Goal: Task Accomplishment & Management: Complete application form

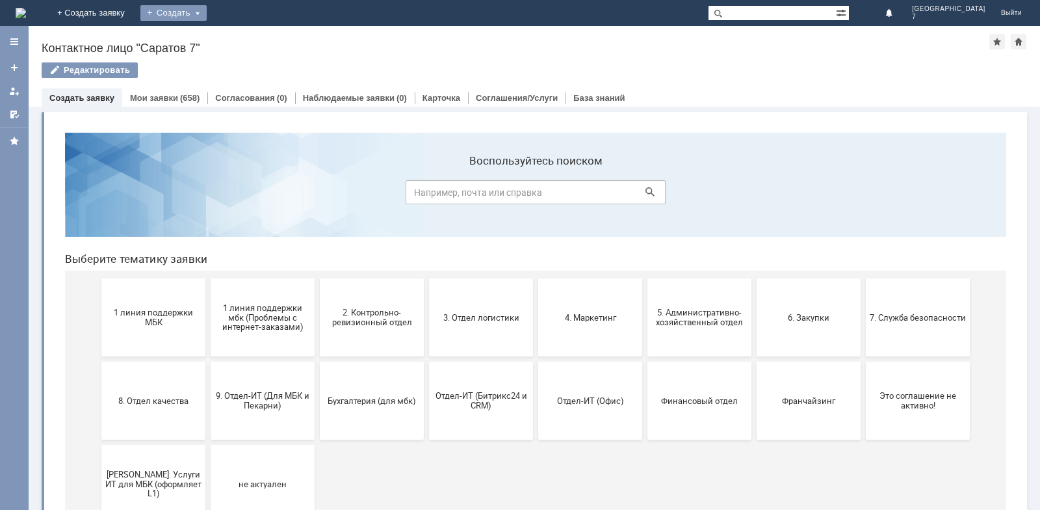
click at [207, 10] on div "Создать" at bounding box center [173, 13] width 66 height 16
click at [242, 38] on link "Заявка" at bounding box center [192, 39] width 99 height 16
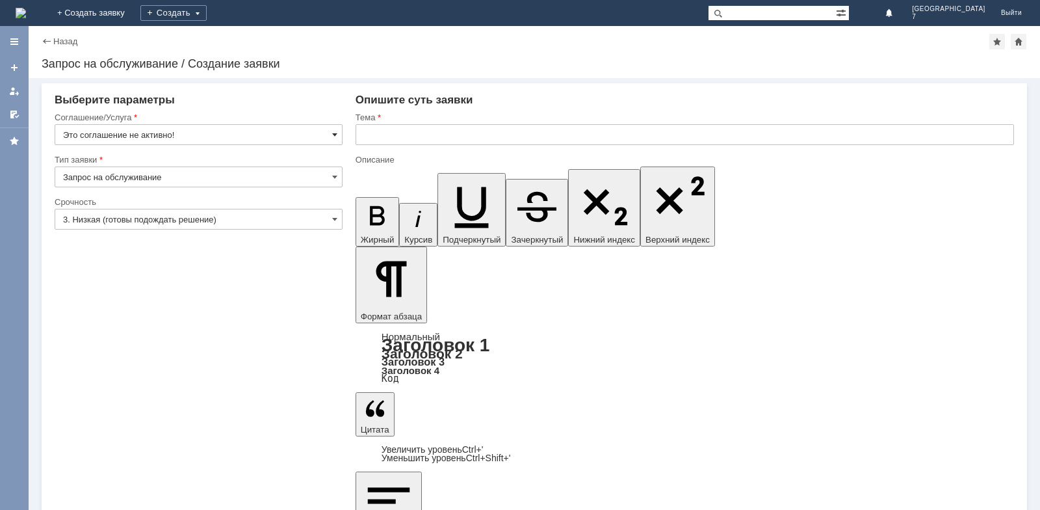
click at [334, 135] on span at bounding box center [334, 134] width 5 height 10
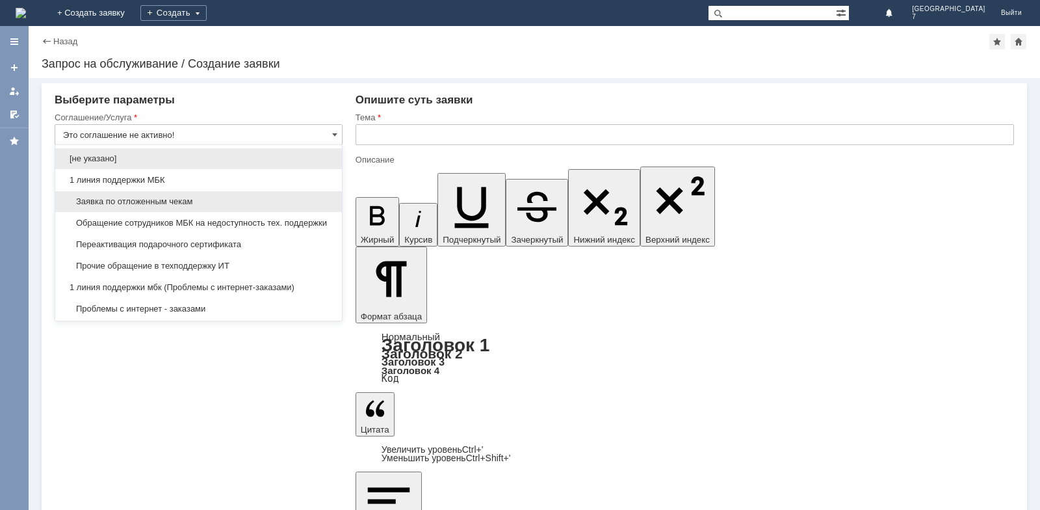
click at [148, 198] on span "Заявка по отложенным чекам" at bounding box center [198, 201] width 271 height 10
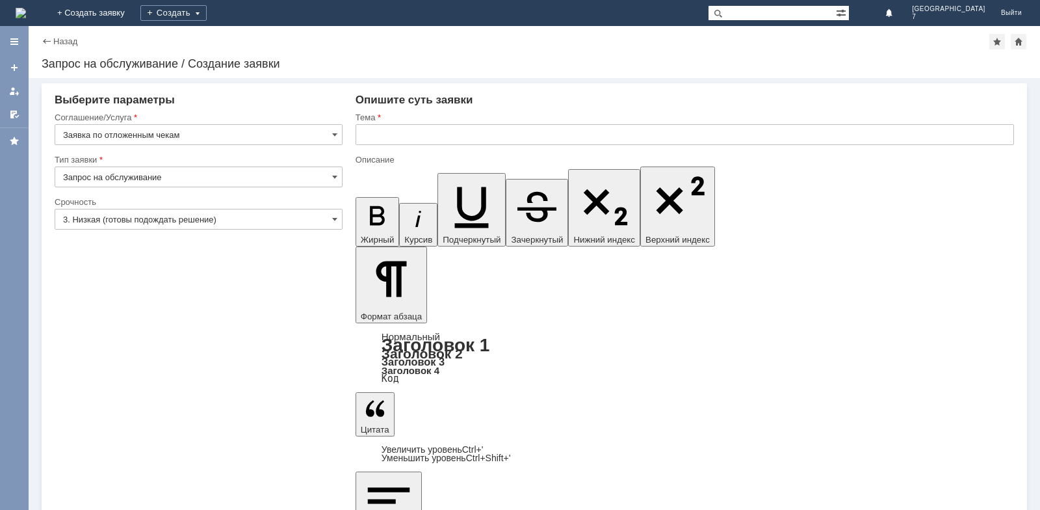
type input "Заявка по отложенным чекам"
click at [331, 178] on input "Запрос на обслуживание" at bounding box center [199, 176] width 288 height 21
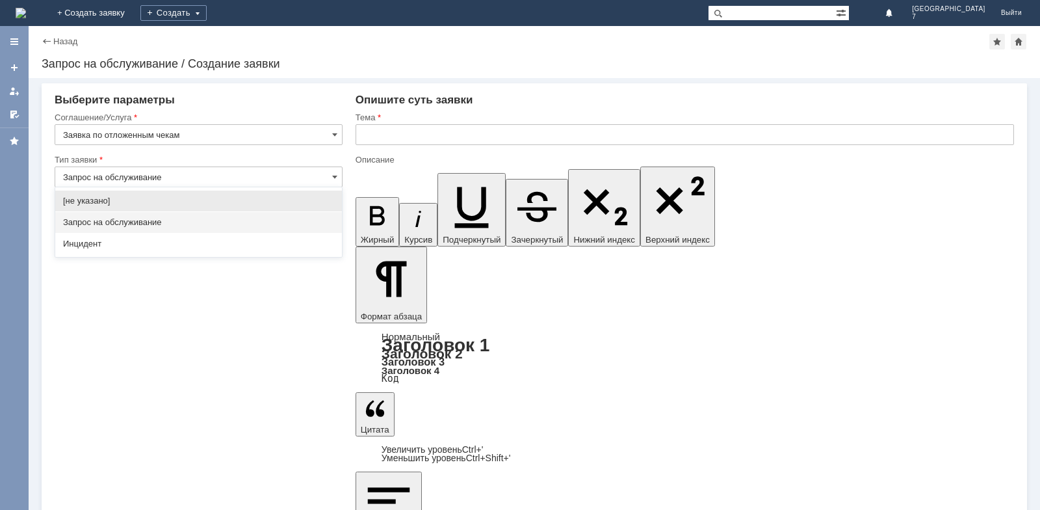
click at [124, 223] on span "Запрос на обслуживание" at bounding box center [198, 222] width 271 height 10
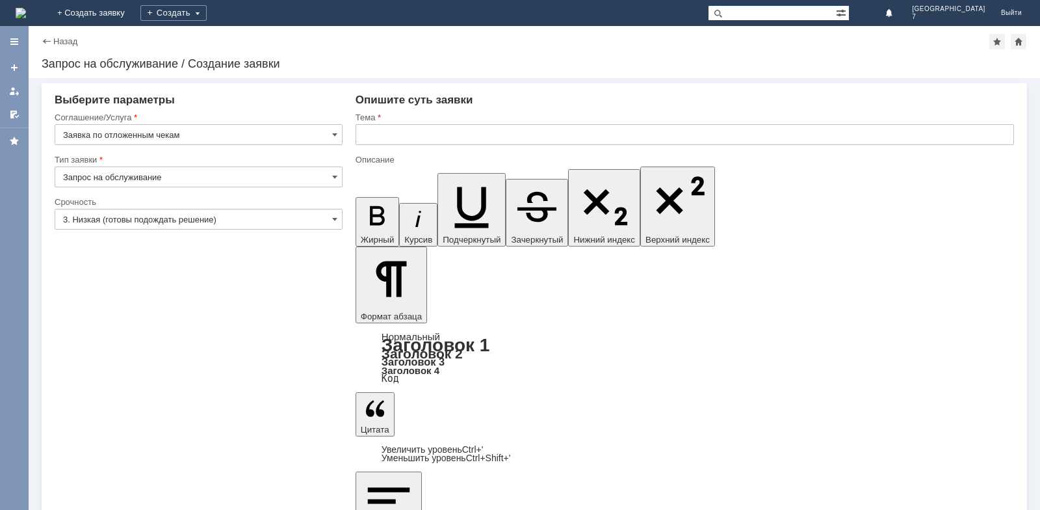
type input "Запрос на обслуживание"
click at [337, 218] on input "3. Низкая (готовы подождать решение)" at bounding box center [199, 219] width 288 height 21
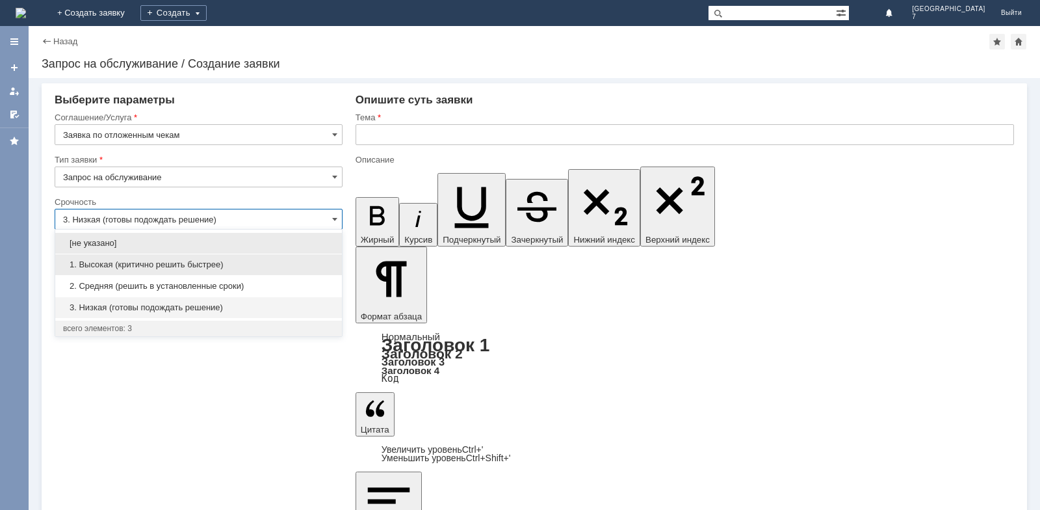
click at [145, 263] on span "1. Высокая (критично решить быстрее)" at bounding box center [198, 264] width 271 height 10
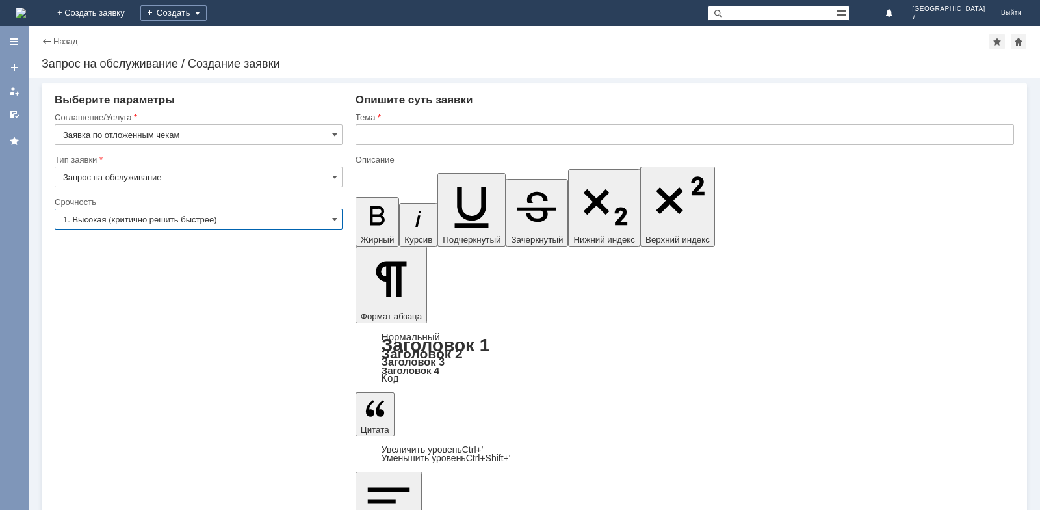
type input "1. Высокая (критично решить быстрее)"
click at [375, 133] on input "text" at bounding box center [685, 134] width 659 height 21
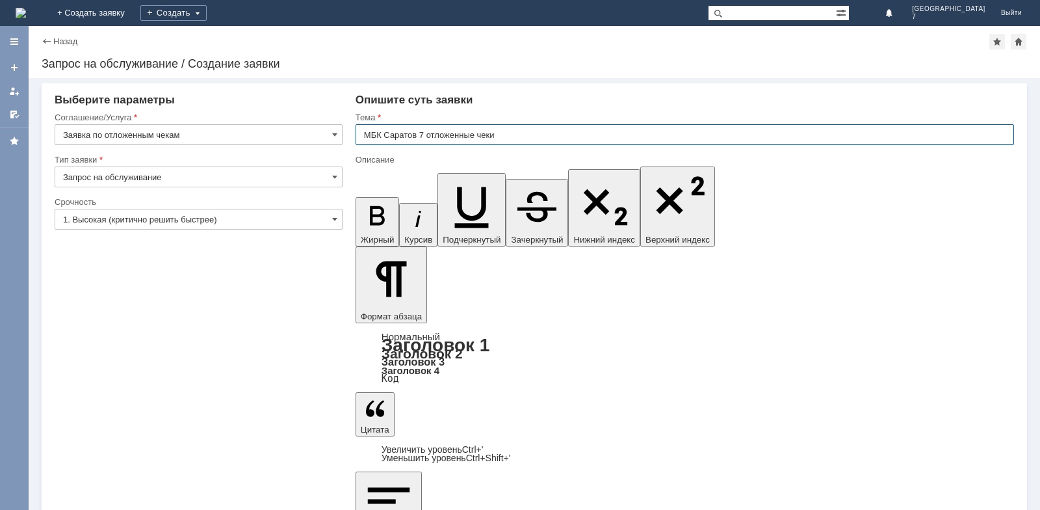
type input "МБК Саратов 7 отложенные чеки"
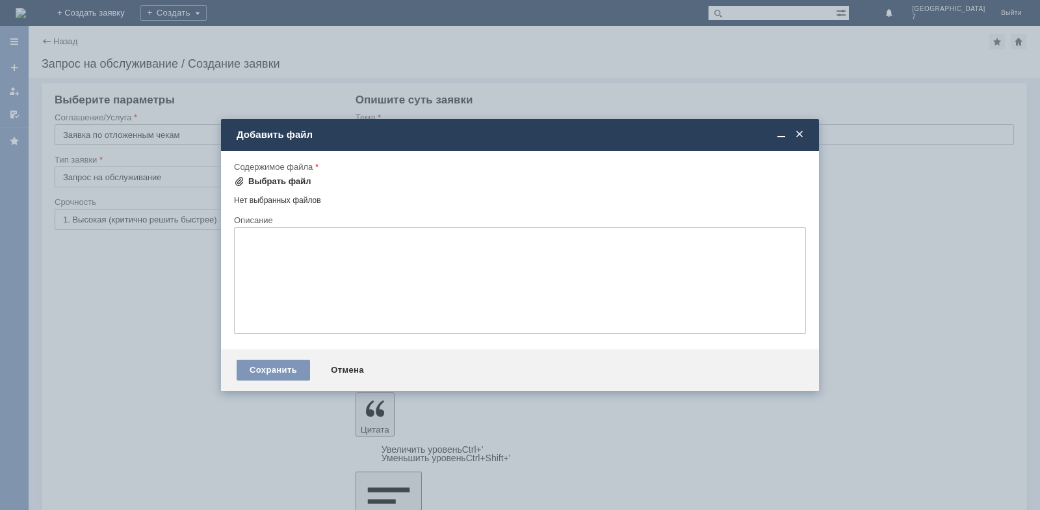
click at [275, 176] on div "Выбрать файл" at bounding box center [272, 182] width 77 height 16
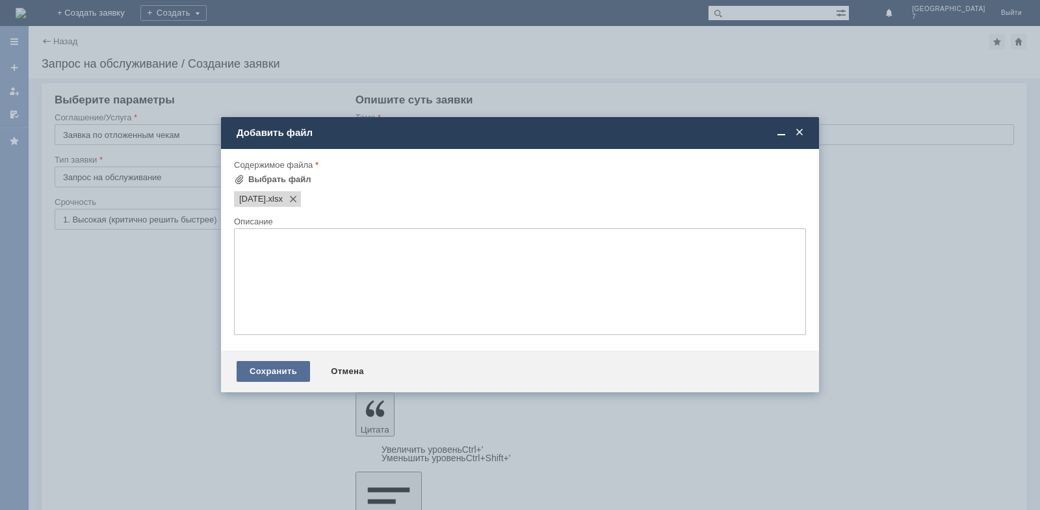
click at [282, 375] on div "Сохранить" at bounding box center [273, 371] width 73 height 21
